Goal: Task Accomplishment & Management: Manage account settings

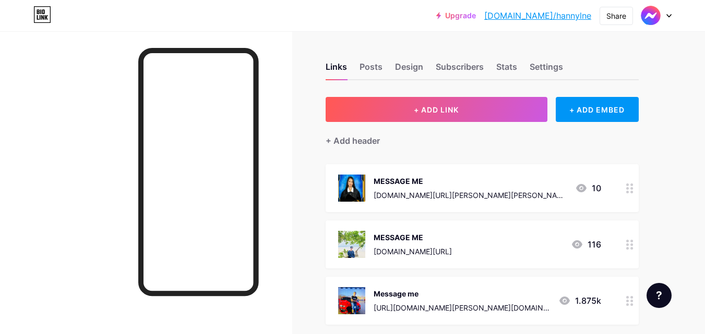
click at [629, 303] on icon at bounding box center [629, 301] width 7 height 10
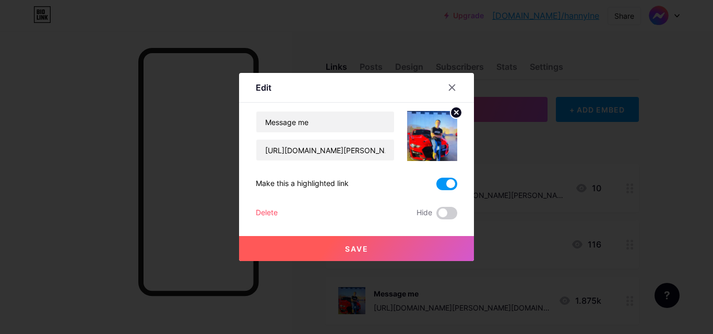
click at [448, 182] on span at bounding box center [446, 184] width 21 height 13
click at [436, 187] on input "checkbox" at bounding box center [436, 187] width 0 height 0
click at [446, 218] on span at bounding box center [446, 213] width 21 height 13
click at [436, 216] on input "checkbox" at bounding box center [436, 216] width 0 height 0
click at [391, 243] on button "Save" at bounding box center [356, 248] width 235 height 25
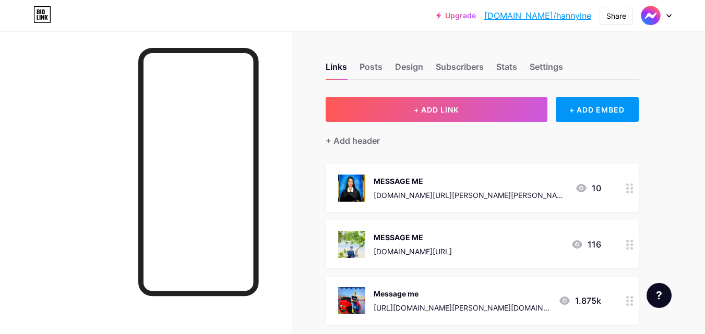
click at [631, 249] on div at bounding box center [630, 245] width 18 height 48
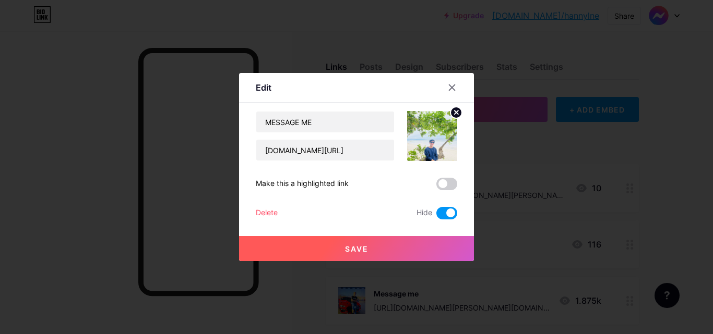
click at [450, 208] on span at bounding box center [446, 213] width 21 height 13
click at [436, 216] on input "checkbox" at bounding box center [436, 216] width 0 height 0
click at [443, 187] on span at bounding box center [446, 184] width 21 height 13
click at [436, 187] on input "checkbox" at bounding box center [436, 187] width 0 height 0
click at [385, 244] on button "Save" at bounding box center [356, 248] width 235 height 25
